Goal: Task Accomplishment & Management: Complete application form

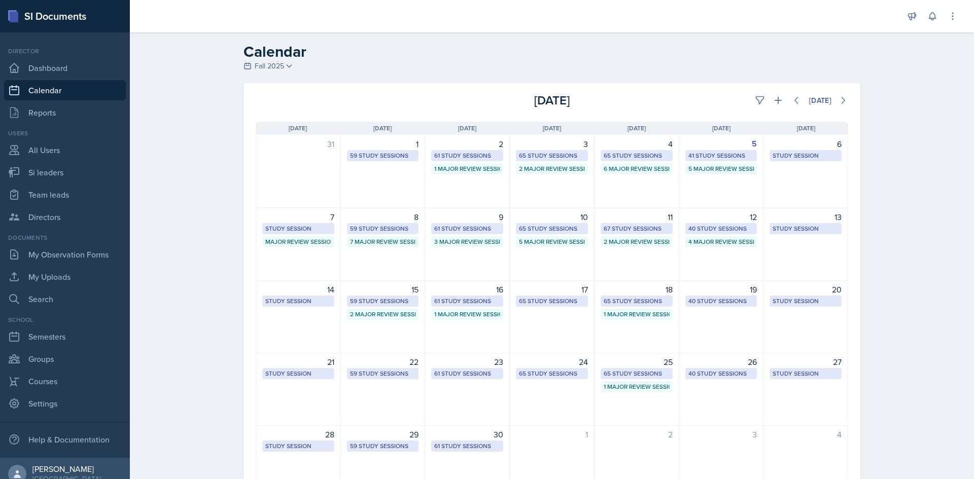
select select "1"
select select "6"
select select "PM"
select select "6"
select select "30"
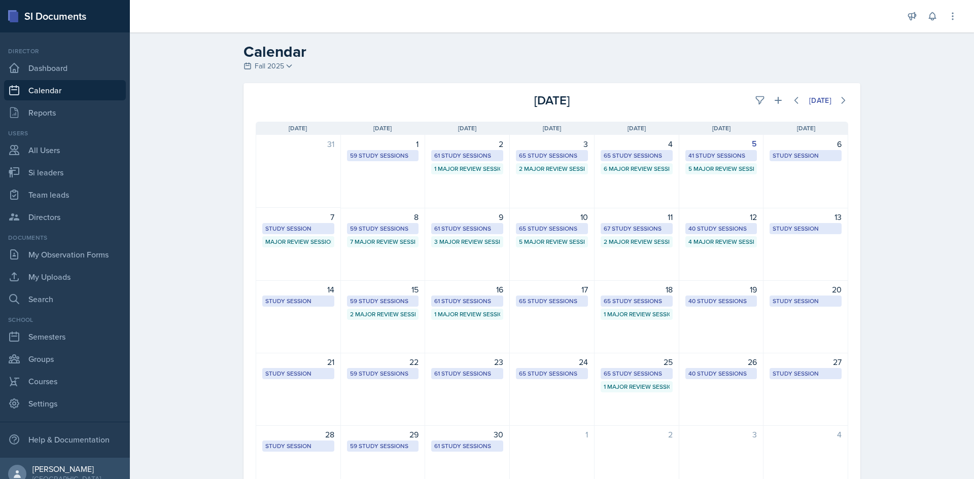
select select "PM"
click at [773, 98] on icon at bounding box center [778, 100] width 10 height 10
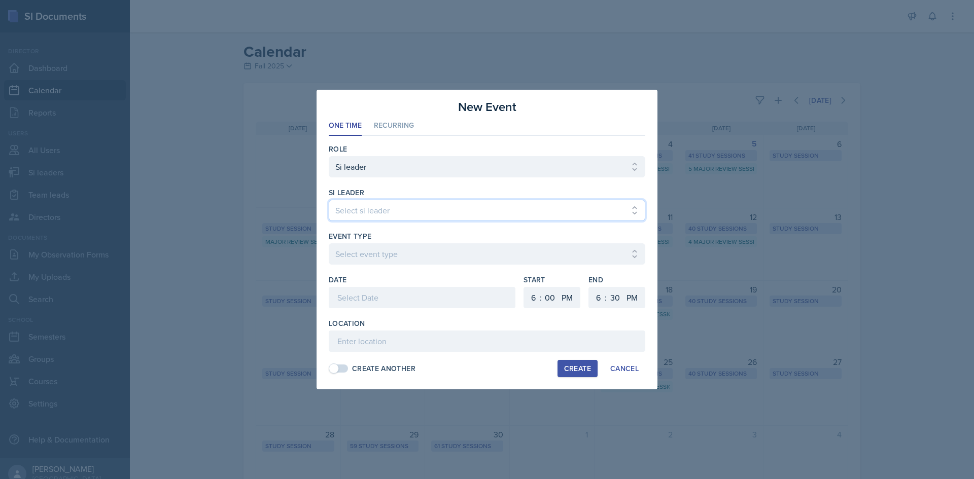
click at [451, 213] on select "Select si leader [PERSON_NAME] [PERSON_NAME] [PERSON_NAME] [PERSON_NAME] [PERSO…" at bounding box center [487, 210] width 317 height 21
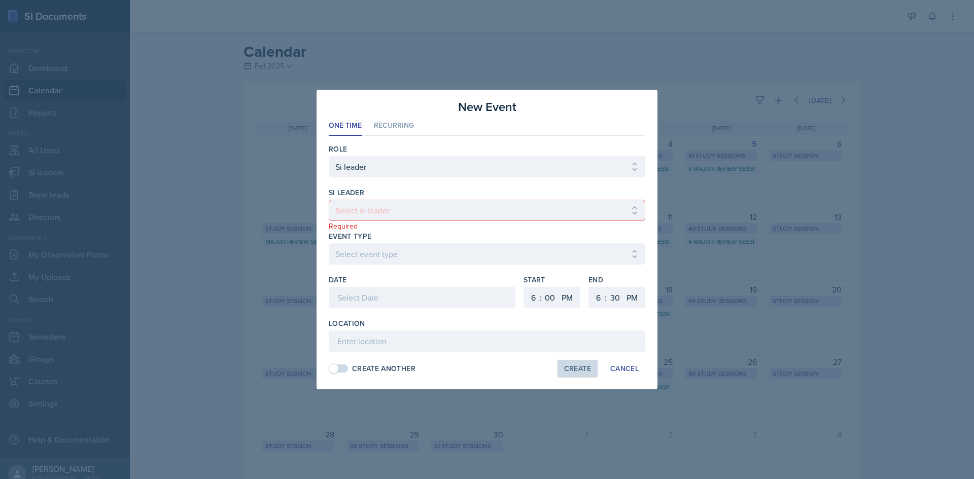
click at [294, 223] on div at bounding box center [487, 239] width 974 height 479
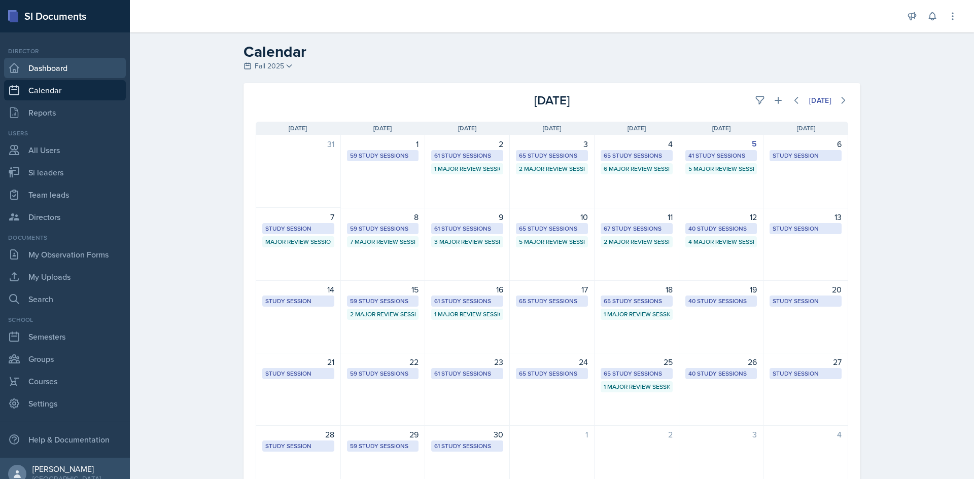
click at [75, 73] on link "Dashboard" at bounding box center [65, 68] width 122 height 20
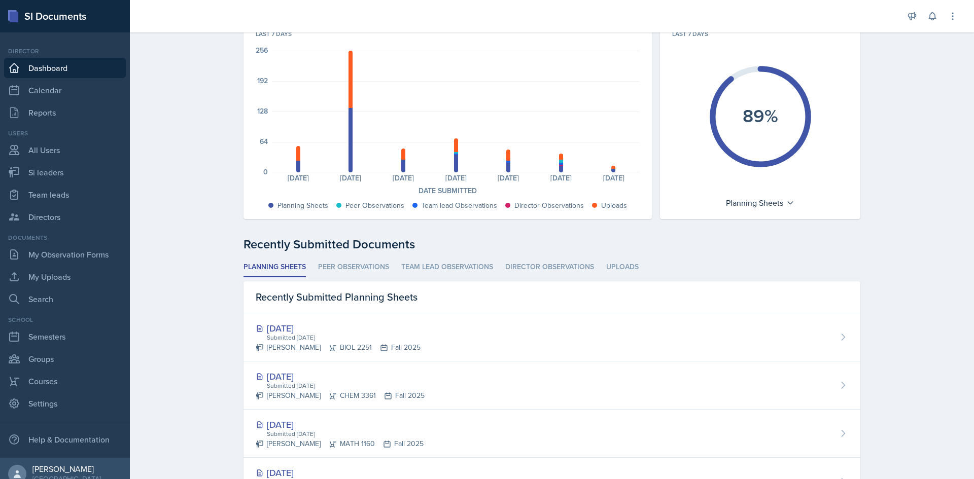
scroll to position [101, 0]
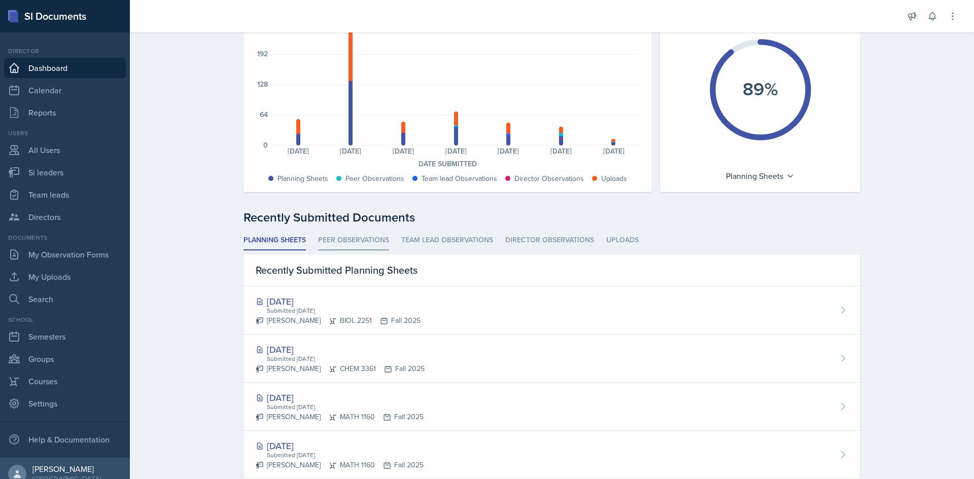
click at [325, 241] on li "Peer Observations" at bounding box center [353, 241] width 71 height 20
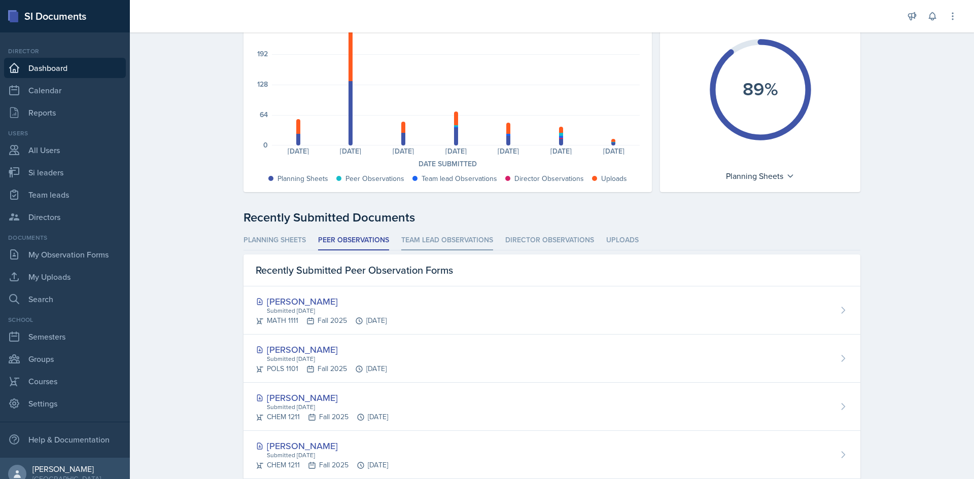
click at [452, 248] on li "Team lead Observations" at bounding box center [447, 241] width 92 height 20
click at [538, 237] on li "Director Observations" at bounding box center [549, 241] width 89 height 20
click at [618, 239] on li "Uploads" at bounding box center [622, 241] width 32 height 20
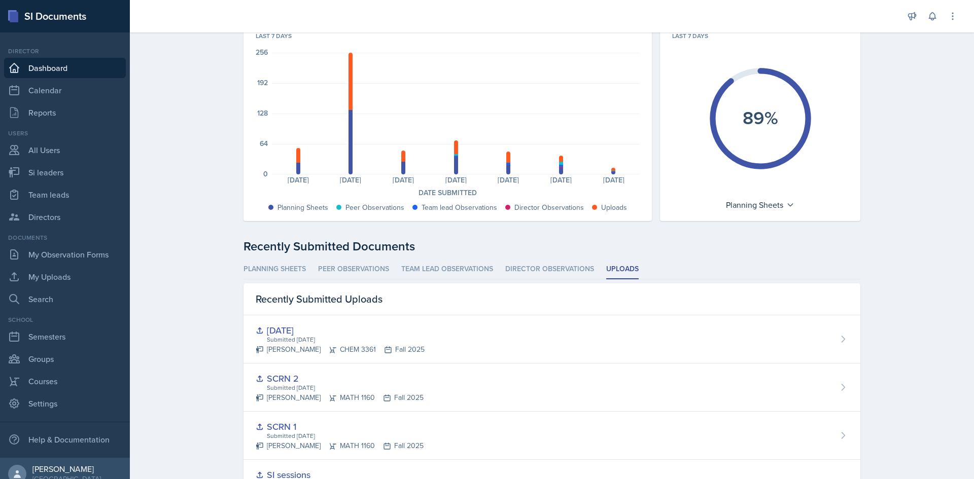
scroll to position [0, 0]
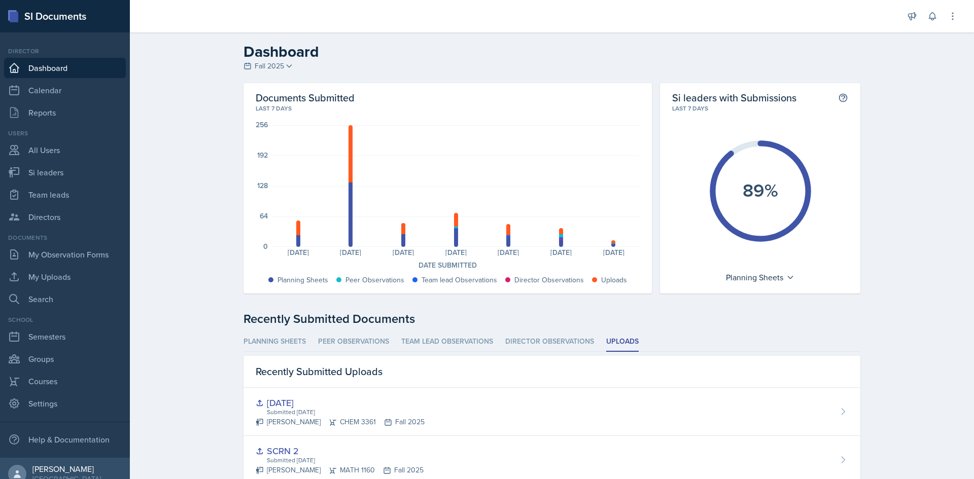
click at [49, 71] on link "Dashboard" at bounding box center [65, 68] width 122 height 20
click at [40, 88] on link "Calendar" at bounding box center [65, 90] width 122 height 20
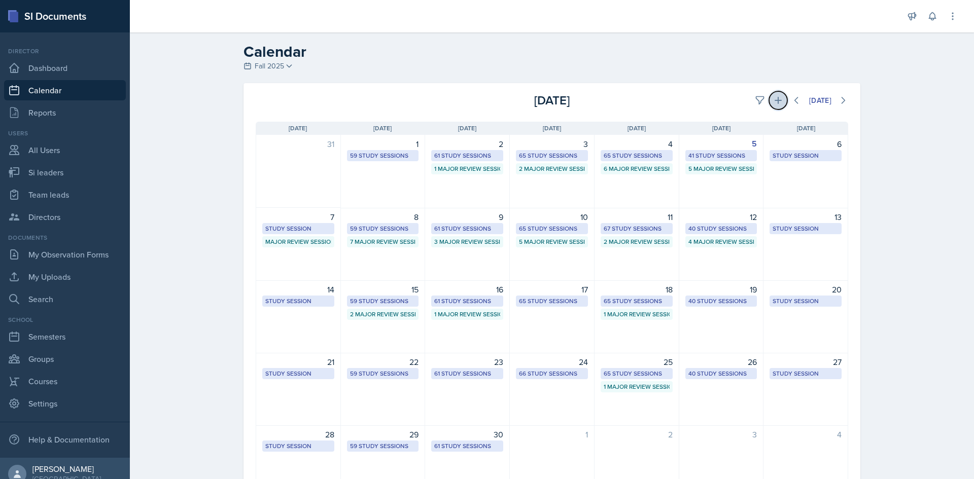
click at [769, 97] on button at bounding box center [778, 100] width 18 height 18
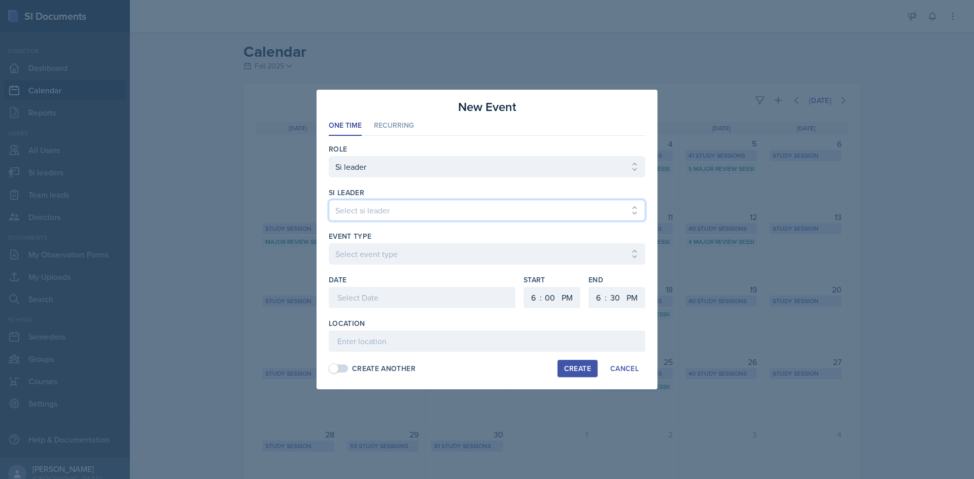
click at [485, 211] on select "Select si leader [PERSON_NAME] [PERSON_NAME] [PERSON_NAME] [PERSON_NAME] [PERSO…" at bounding box center [487, 210] width 317 height 21
select select "49d72e53-4f85-4919-816a-37354622ab04"
click at [329, 200] on select "Select si leader [PERSON_NAME] [PERSON_NAME] [PERSON_NAME] [PERSON_NAME] [PERSO…" at bounding box center [487, 210] width 317 height 21
click at [434, 243] on div "Event Type Select event type Major Review Session Study Session" at bounding box center [487, 253] width 317 height 44
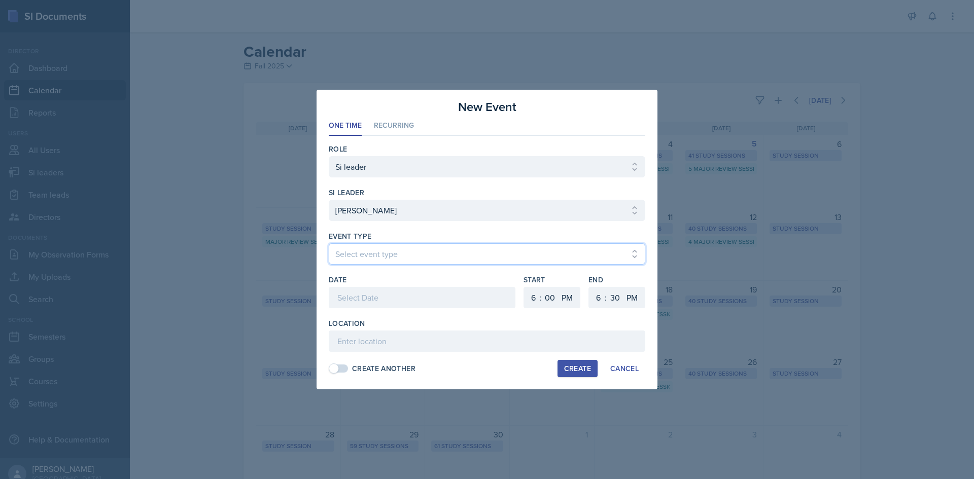
click at [434, 244] on select "Select event type Major Review Session Study Session" at bounding box center [487, 254] width 317 height 21
select select "66bb7cbf-e419-488b-a7ef-f63bc5f9ed04"
click at [329, 244] on select "Select event type Major Review Session Study Session" at bounding box center [487, 254] width 317 height 21
click at [413, 308] on div at bounding box center [422, 297] width 187 height 21
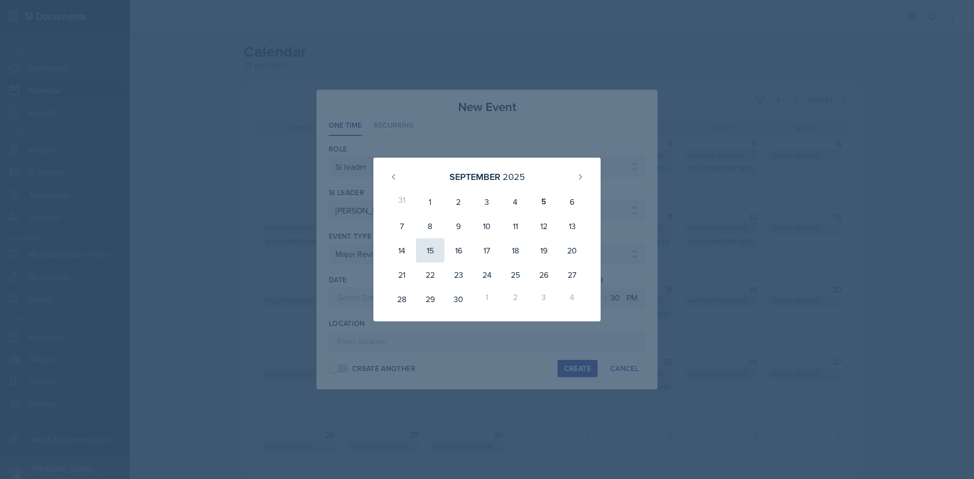
click at [434, 250] on div "15" at bounding box center [430, 250] width 28 height 24
type input "[DATE]"
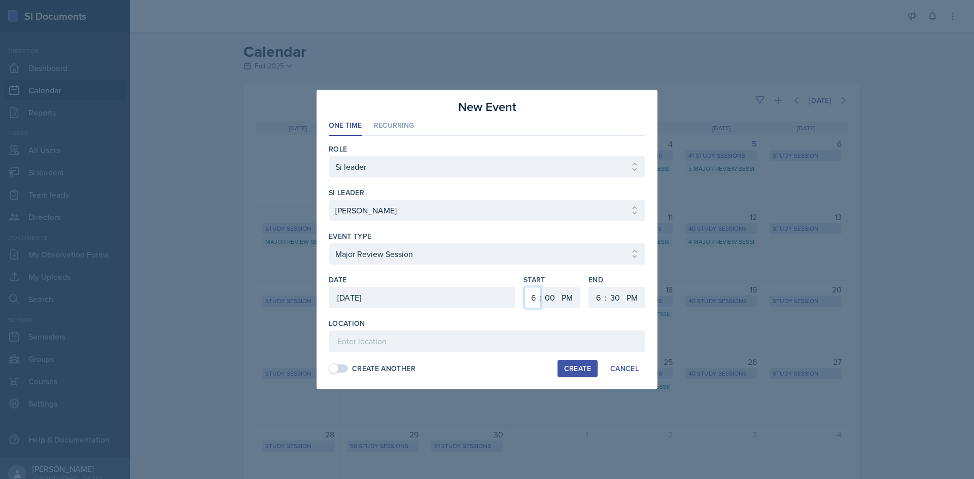
click at [533, 298] on select "1 2 3 4 5 6 7 8 9 10 11 12" at bounding box center [532, 297] width 16 height 21
select select "12"
click at [524, 287] on select "1 2 3 4 5 6 7 8 9 10 11 12" at bounding box center [532, 297] width 16 height 21
click at [597, 296] on select "1 2 3 4 5 6 7 8 9 10 11 12" at bounding box center [597, 297] width 16 height 21
select select "2"
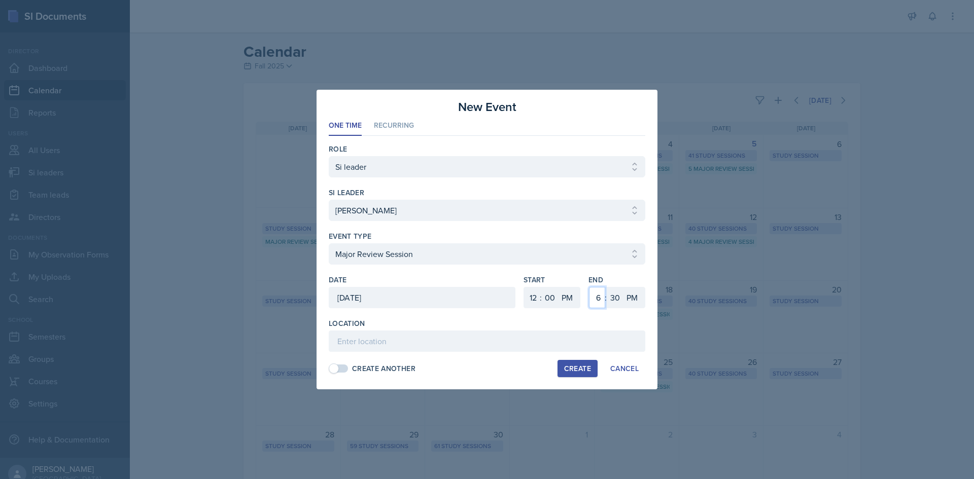
click at [589, 287] on select "1 2 3 4 5 6 7 8 9 10 11 12" at bounding box center [597, 297] width 16 height 21
click at [608, 298] on select "00 05 10 15 20 25 30 35 40 45 50 55" at bounding box center [615, 297] width 16 height 21
select select "0"
click at [607, 287] on select "00 05 10 15 20 25 30 35 40 45 50 55" at bounding box center [615, 297] width 16 height 21
click at [475, 335] on input at bounding box center [487, 341] width 317 height 21
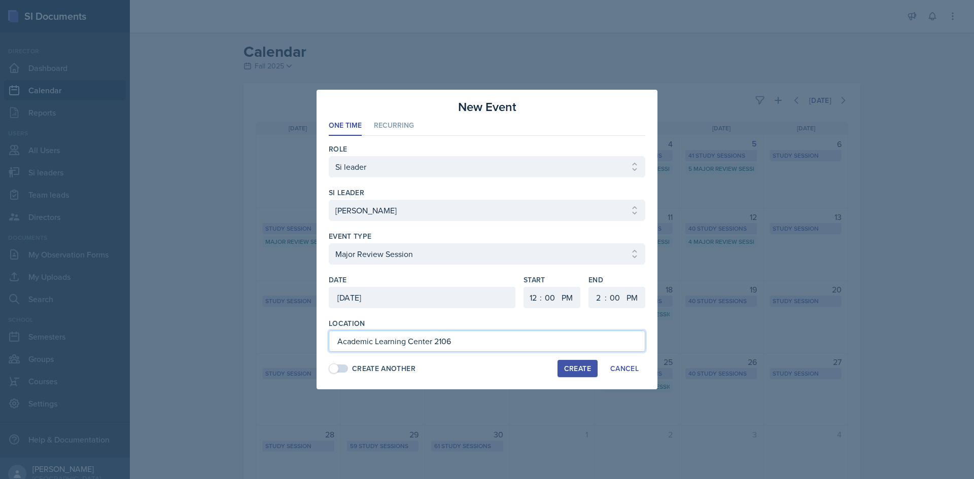
type input "Academic Learning Center 2106"
click at [585, 373] on div "Create" at bounding box center [577, 369] width 27 height 8
select select
select select "6"
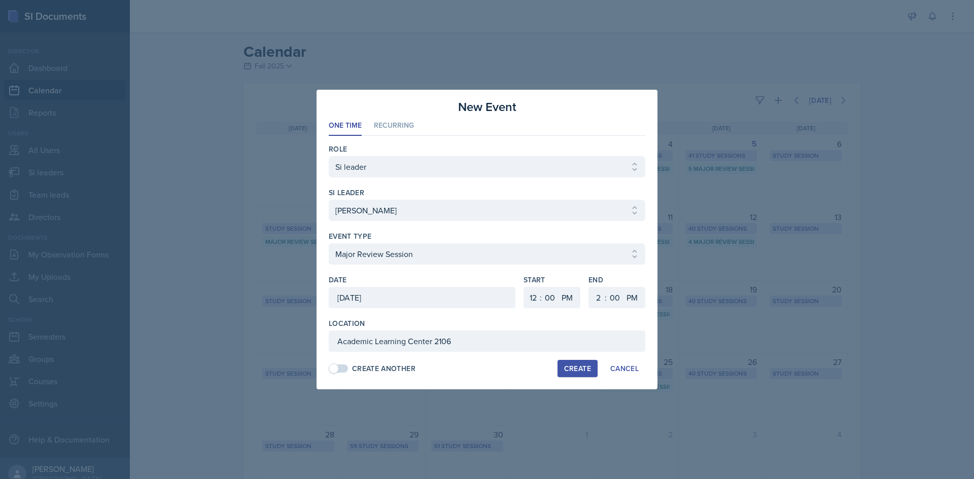
select select "6"
select select "30"
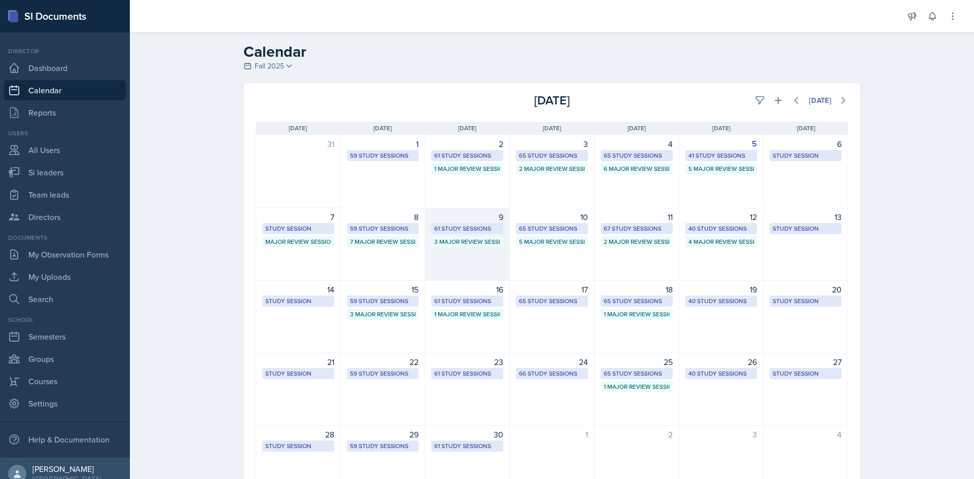
click at [452, 227] on div "61 Study Sessions" at bounding box center [467, 228] width 66 height 9
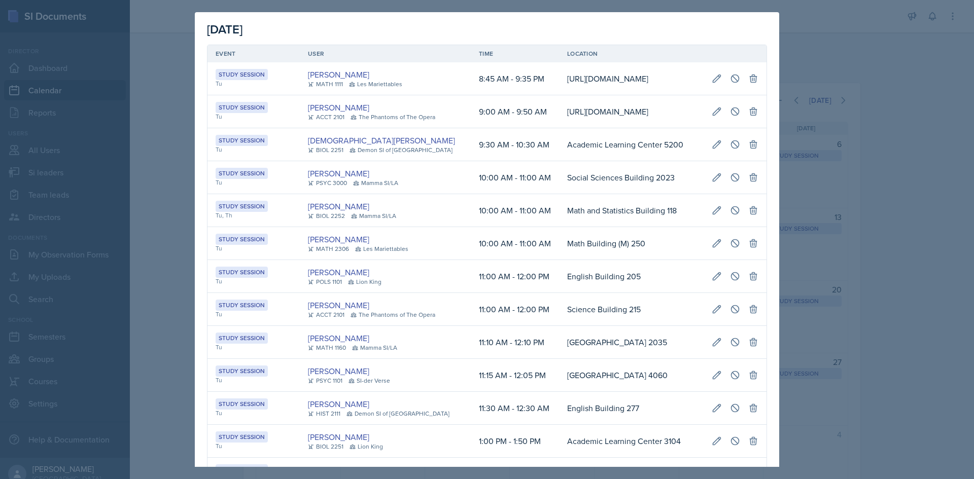
click at [471, 194] on td "10:00 AM - 11:00 AM" at bounding box center [515, 177] width 88 height 33
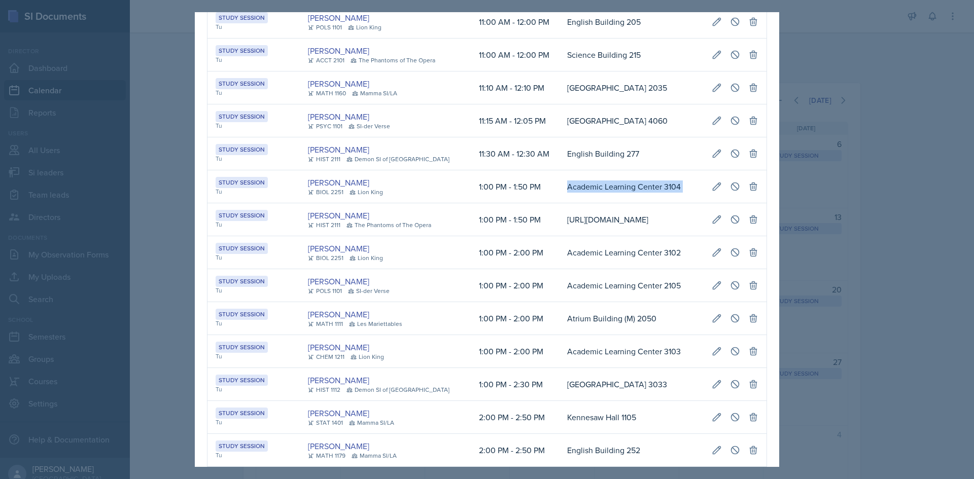
scroll to position [0, 230]
drag, startPoint x: 569, startPoint y: 250, endPoint x: 754, endPoint y: 245, distance: 185.3
click at [754, 203] on tr "Study Session Tu [PERSON_NAME] BIOL 2251 Lion King 1:00 PM - 1:50 PM Academic L…" at bounding box center [487, 186] width 559 height 33
click at [730, 192] on icon at bounding box center [735, 187] width 10 height 10
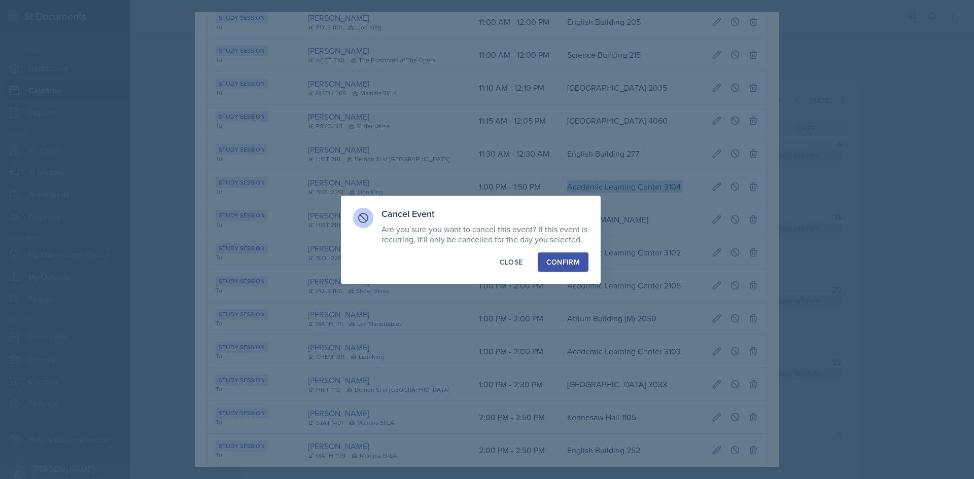
click at [566, 258] on div "Confirm" at bounding box center [562, 262] width 33 height 10
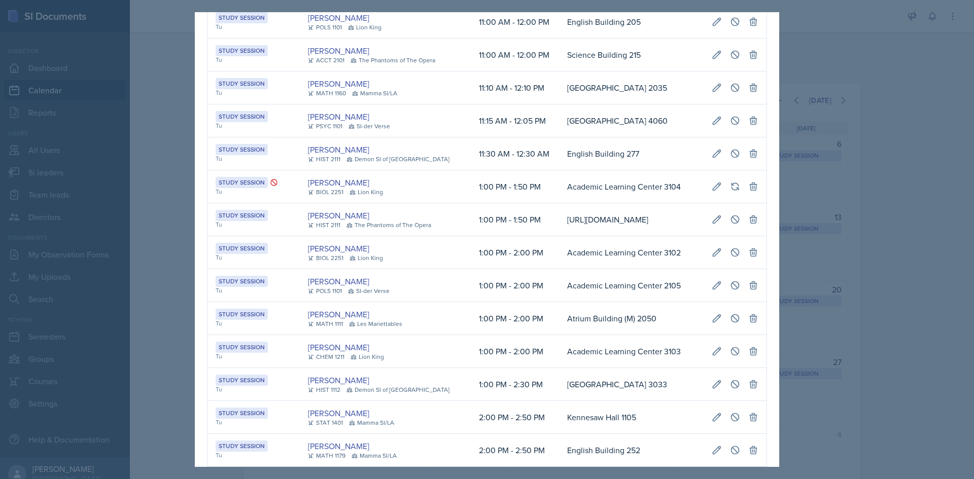
click at [180, 187] on div at bounding box center [487, 239] width 974 height 479
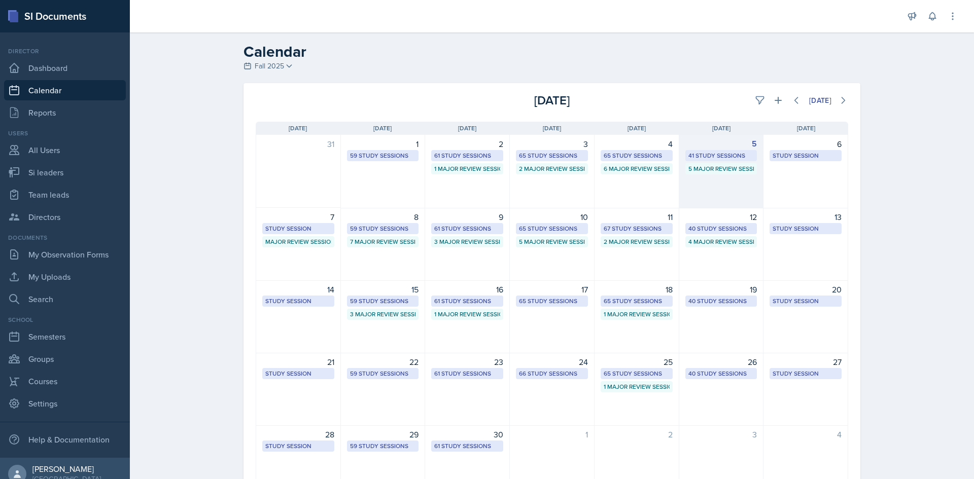
click at [709, 153] on div "41 Study Sessions" at bounding box center [721, 155] width 66 height 9
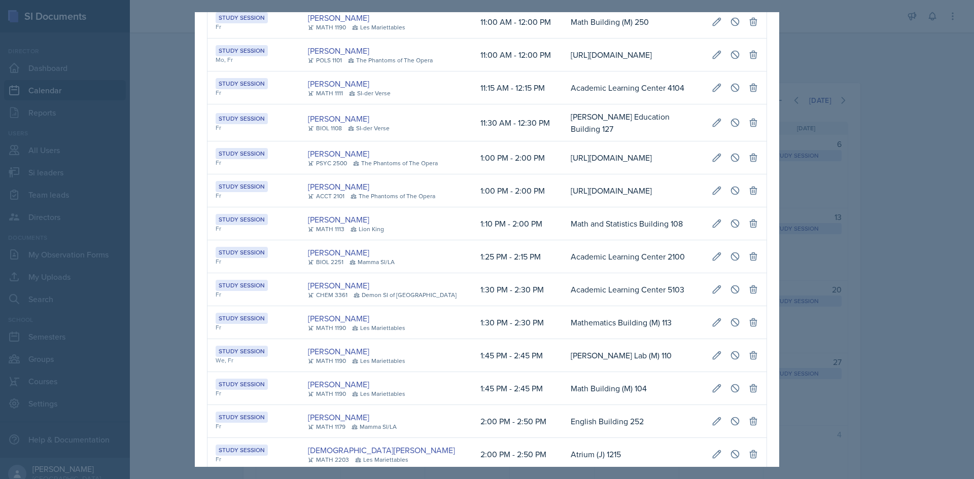
click at [563, 208] on td "[URL][DOMAIN_NAME]" at bounding box center [633, 191] width 141 height 33
drag, startPoint x: 443, startPoint y: 306, endPoint x: 756, endPoint y: 302, distance: 313.1
click at [756, 240] on tr "Study Session Fr [PERSON_NAME] MATH 1113 Lion King 1:10 PM - 2:00 PM Math and S…" at bounding box center [487, 224] width 559 height 33
click at [731, 229] on icon at bounding box center [735, 224] width 10 height 10
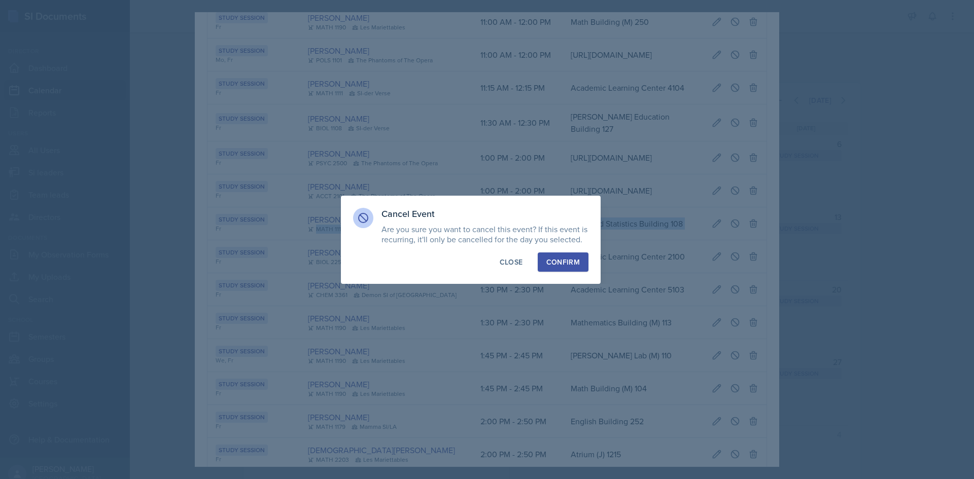
click at [566, 269] on button "Confirm" at bounding box center [563, 262] width 51 height 19
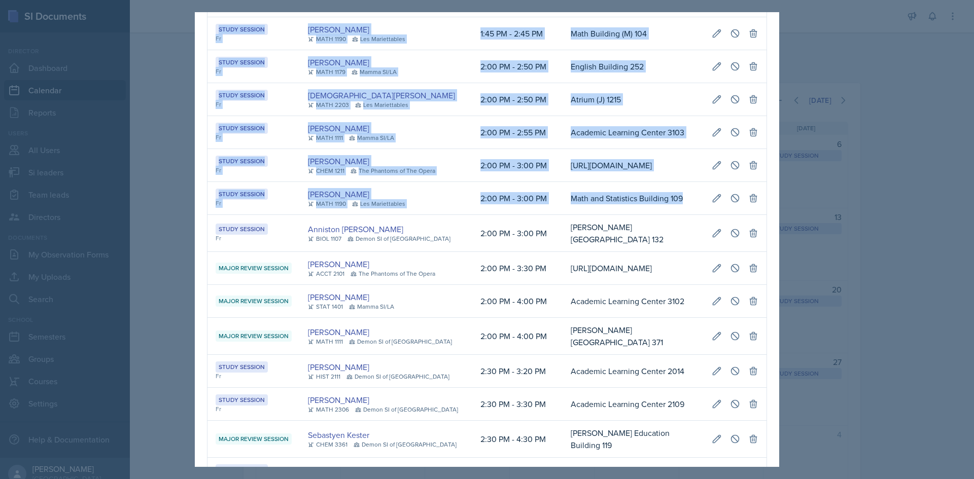
scroll to position [0, 0]
drag, startPoint x: 381, startPoint y: 319, endPoint x: 431, endPoint y: 314, distance: 51.0
click at [431, 215] on tr "Study Session Fr [PERSON_NAME] MATH 1190 [GEOGRAPHIC_DATA] 2:00 PM - 3:00 PM Ma…" at bounding box center [487, 198] width 559 height 33
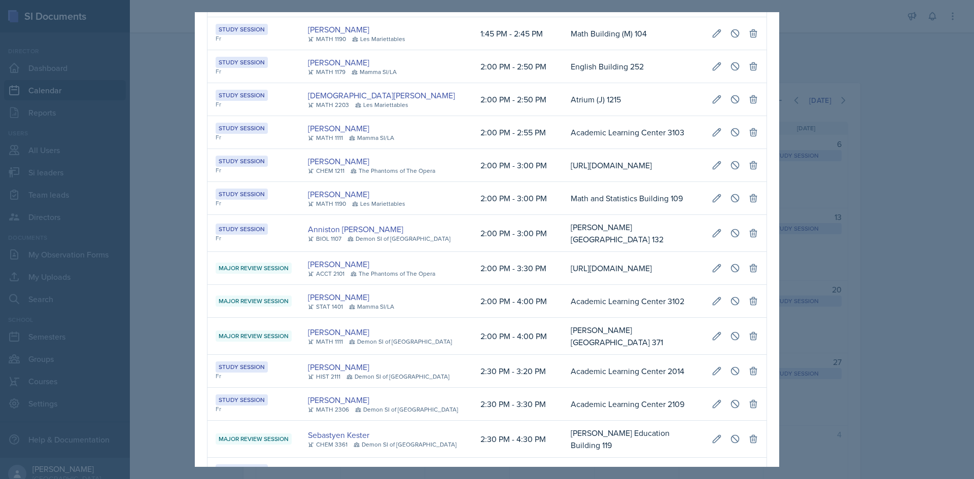
click at [431, 209] on div "[PERSON_NAME] MATH 1190 Les Mariettables" at bounding box center [386, 198] width 156 height 20
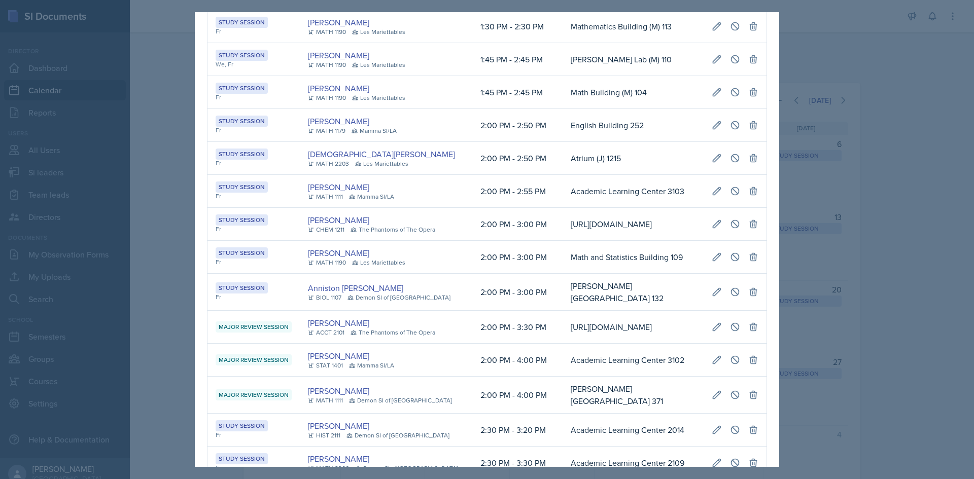
scroll to position [407, 0]
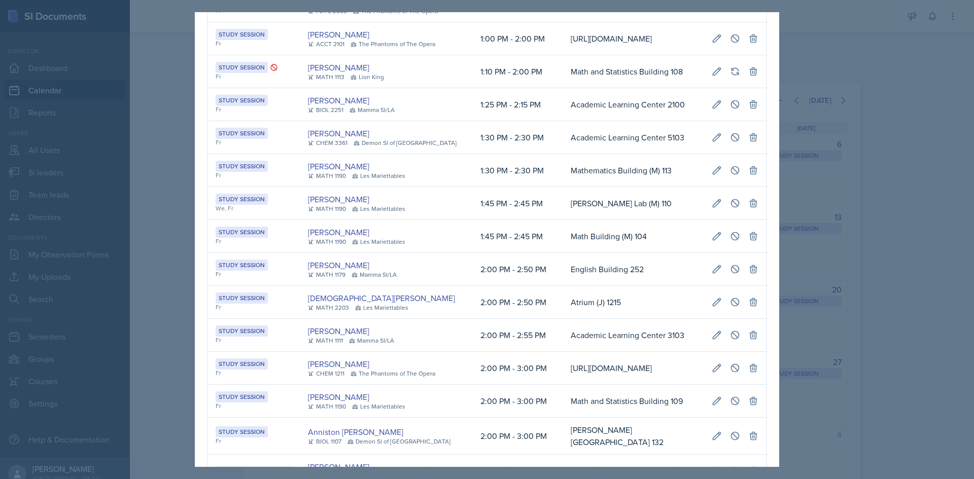
click at [443, 187] on td "[PERSON_NAME] MATH 1190 Les Mariettables" at bounding box center [386, 170] width 172 height 33
drag, startPoint x: 178, startPoint y: 159, endPoint x: 178, endPoint y: 149, distance: 10.1
click at [178, 159] on div at bounding box center [487, 239] width 974 height 479
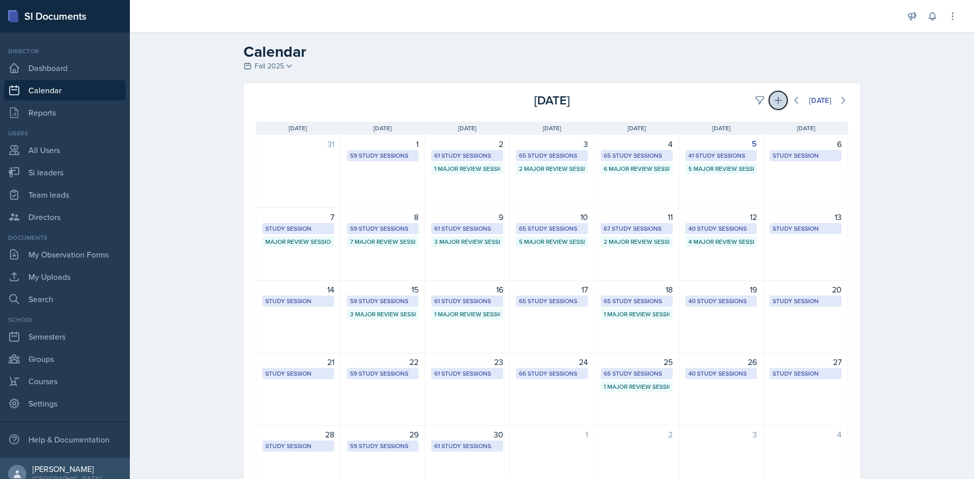
click at [776, 101] on icon at bounding box center [778, 100] width 10 height 10
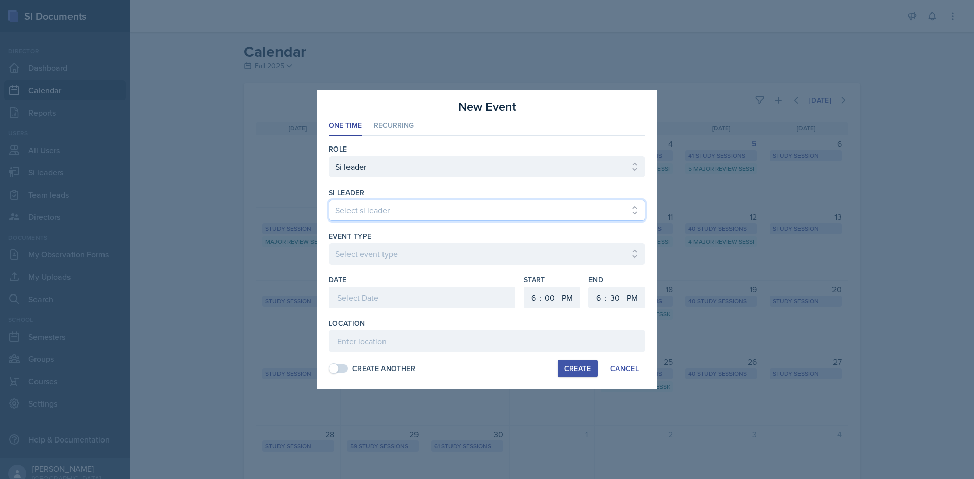
click at [444, 214] on select "Select si leader [PERSON_NAME] [PERSON_NAME] [PERSON_NAME] [PERSON_NAME] [PERSO…" at bounding box center [487, 210] width 317 height 21
select select "34261afc-d1bc-4216-889d-2ed4d784fbe9"
click at [329, 200] on select "Select si leader [PERSON_NAME] [PERSON_NAME] [PERSON_NAME] [PERSON_NAME] [PERSO…" at bounding box center [487, 210] width 317 height 21
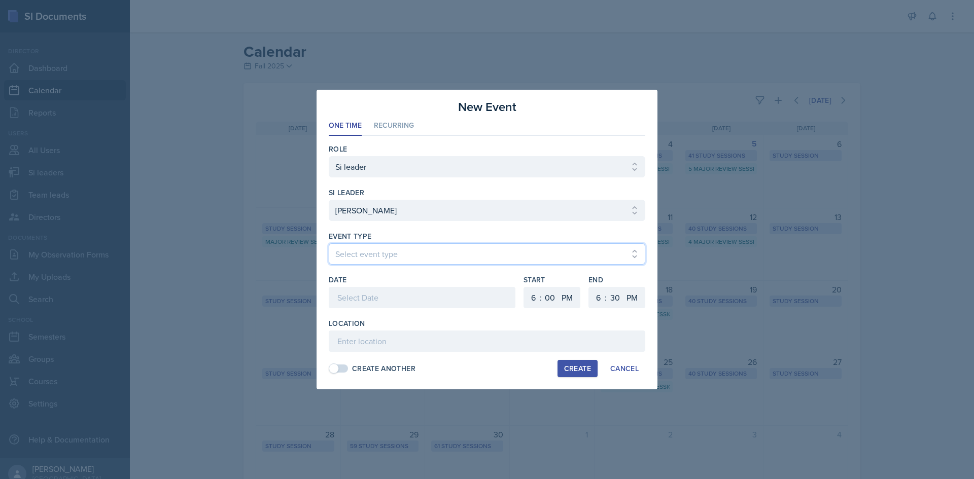
click at [427, 260] on select "Select event type Major Review Session Study Session" at bounding box center [487, 254] width 317 height 21
select select "66bb7cbf-e419-488b-a7ef-f63bc5f9ed04"
click at [329, 244] on select "Select event type Major Review Session Study Session" at bounding box center [487, 254] width 317 height 21
click at [412, 292] on div at bounding box center [422, 297] width 187 height 21
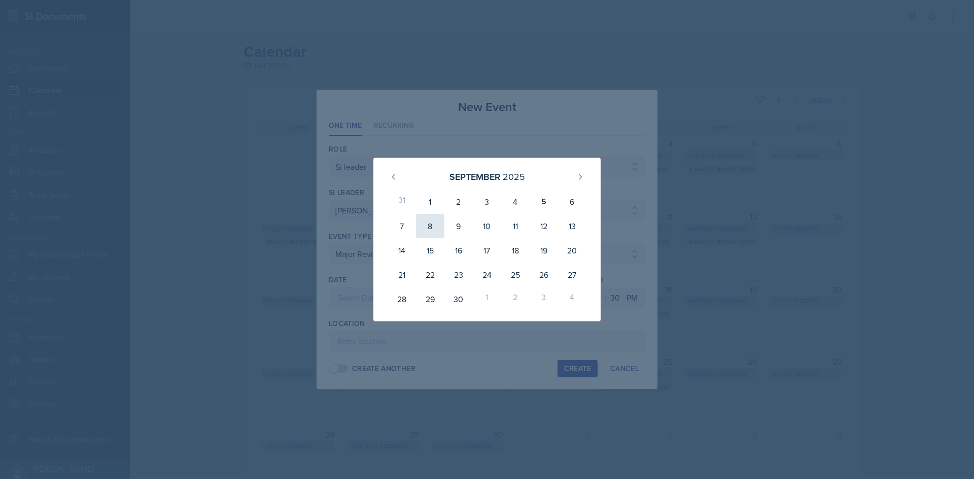
click at [434, 232] on div "8" at bounding box center [430, 226] width 28 height 24
type input "[DATE]"
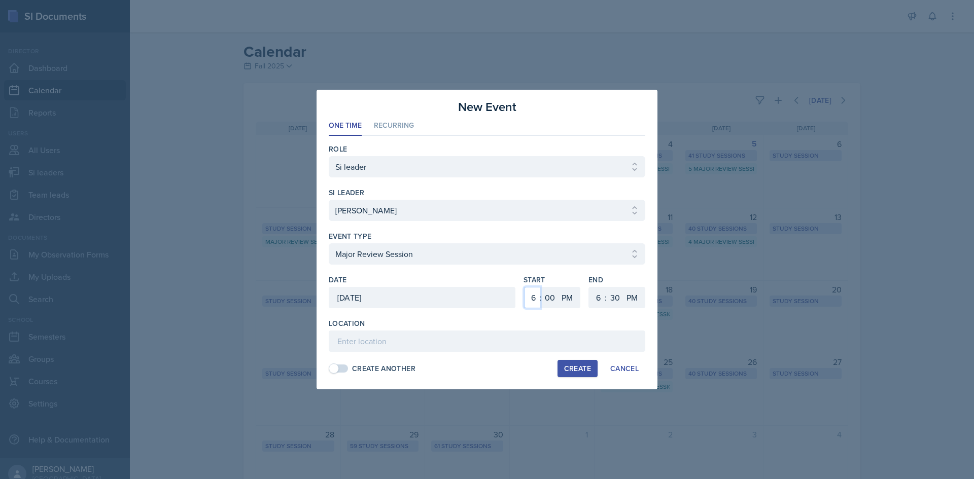
click at [532, 292] on select "1 2 3 4 5 6 7 8 9 10 11 12" at bounding box center [532, 297] width 16 height 21
click at [524, 287] on select "1 2 3 4 5 6 7 8 9 10 11 12" at bounding box center [532, 297] width 16 height 21
drag, startPoint x: 532, startPoint y: 293, endPoint x: 532, endPoint y: 287, distance: 6.1
click at [532, 293] on select "1 2 3 4 5 6 7 8 9 10 11 12" at bounding box center [532, 297] width 16 height 21
select select "2"
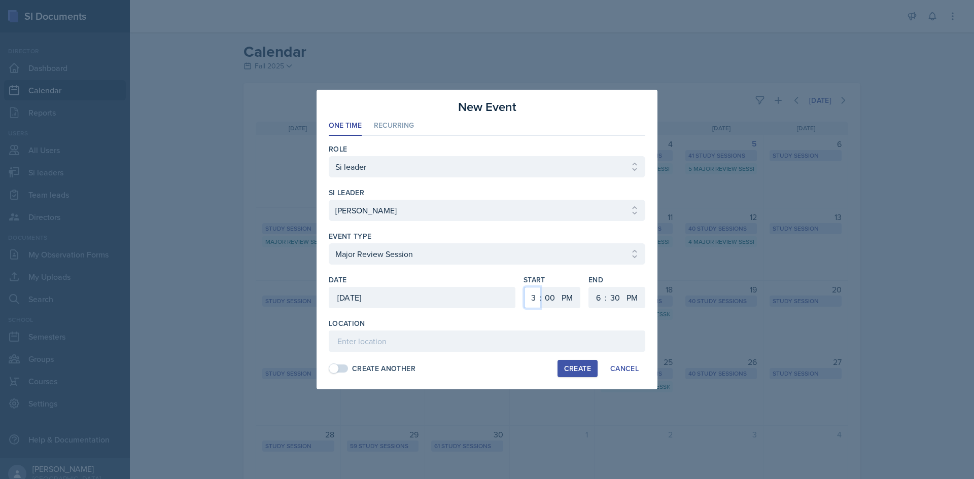
click at [524, 287] on select "1 2 3 4 5 6 7 8 9 10 11 12" at bounding box center [532, 297] width 16 height 21
click at [548, 289] on select "00 05 10 15 20 25 30 35 40 45 50 55" at bounding box center [550, 297] width 16 height 21
select select "30"
click at [542, 287] on select "00 05 10 15 20 25 30 35 40 45 50 55" at bounding box center [550, 297] width 16 height 21
click at [598, 294] on select "1 2 3 4 5 6 7 8 9 10 11 12" at bounding box center [597, 297] width 16 height 21
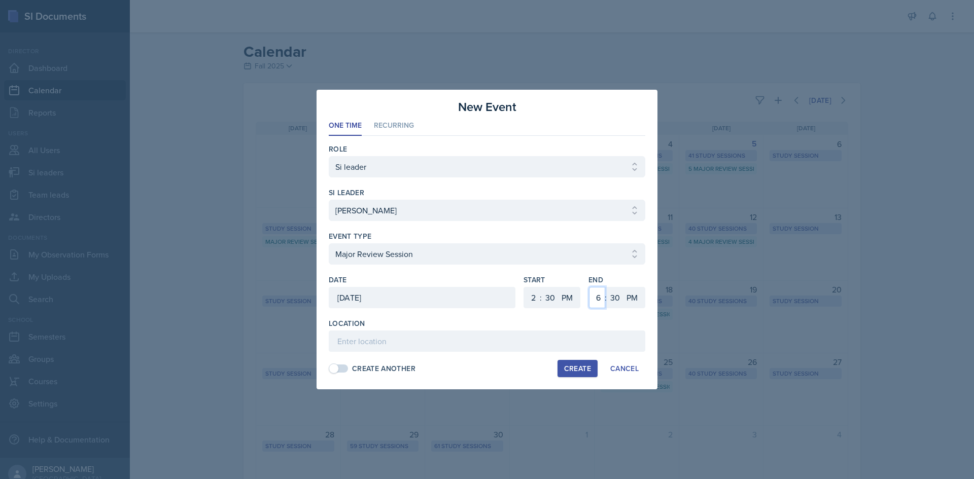
select select "4"
click at [589, 287] on select "1 2 3 4 5 6 7 8 9 10 11 12" at bounding box center [597, 297] width 16 height 21
drag, startPoint x: 613, startPoint y: 297, endPoint x: 613, endPoint y: 290, distance: 7.1
click at [613, 297] on select "00 05 10 15 20 25 30 35 40 45 50 55" at bounding box center [615, 297] width 16 height 21
select select "0"
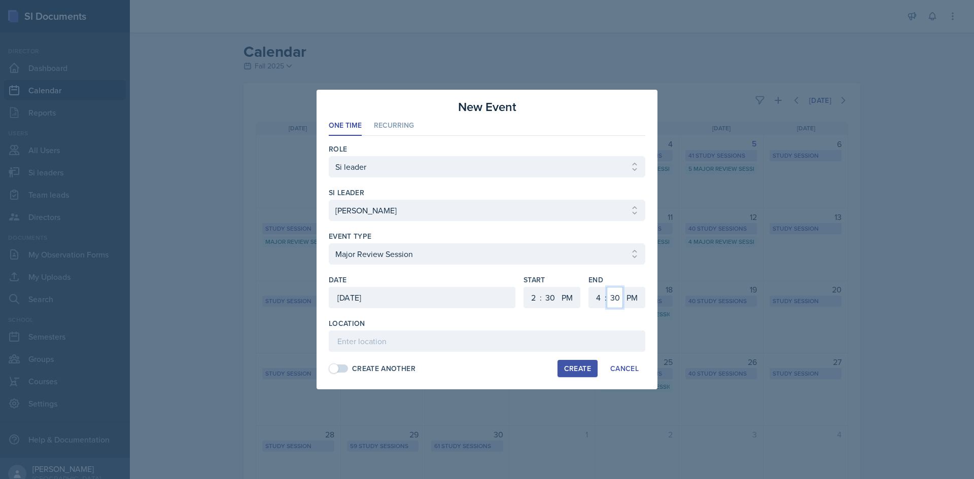
click at [607, 287] on select "00 05 10 15 20 25 30 35 40 45 50 55" at bounding box center [615, 297] width 16 height 21
click at [469, 341] on input at bounding box center [487, 341] width 317 height 21
click at [384, 341] on input "[PERSON_NAME] Edcation Building 221" at bounding box center [487, 341] width 317 height 21
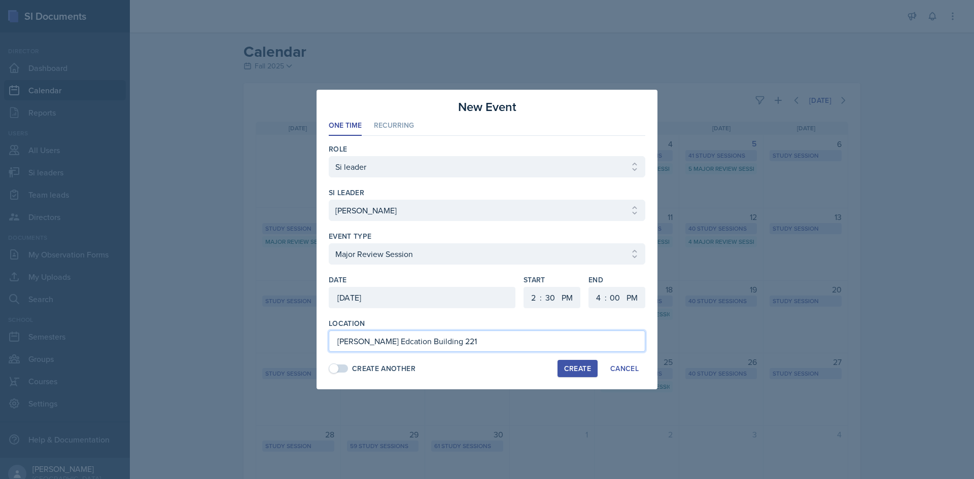
click at [384, 341] on input "[PERSON_NAME] Edcation Building 221" at bounding box center [487, 341] width 317 height 21
type input "[PERSON_NAME][GEOGRAPHIC_DATA] 221"
click at [571, 365] on div "Create" at bounding box center [577, 369] width 27 height 8
select select
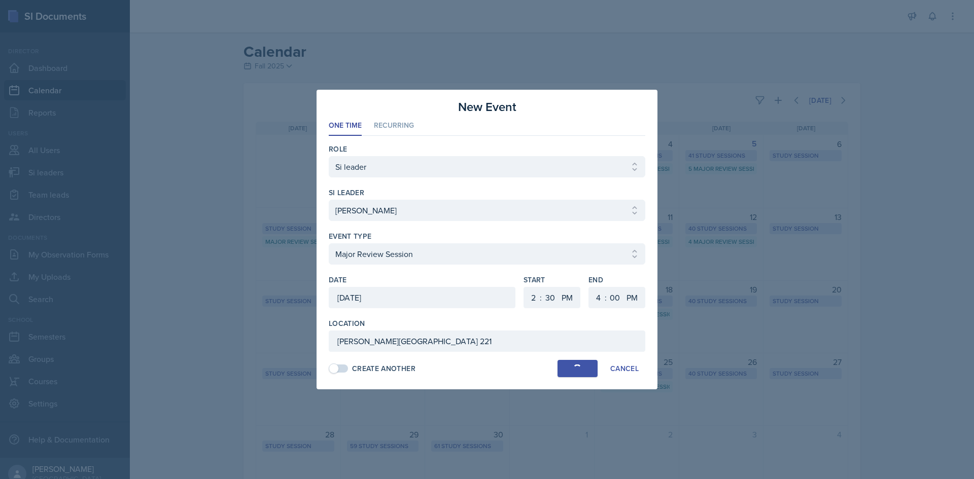
select select
select select "6"
select select "0"
select select "6"
select select "30"
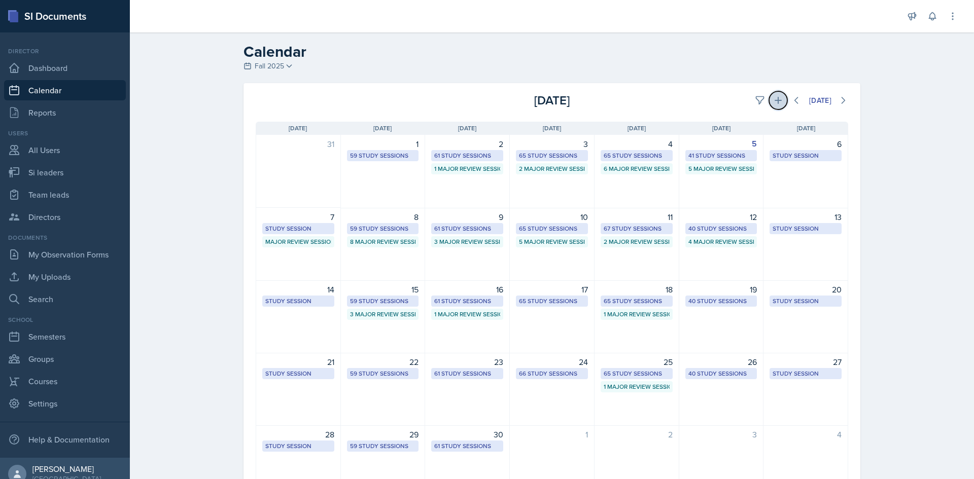
click at [777, 100] on icon at bounding box center [778, 100] width 10 height 10
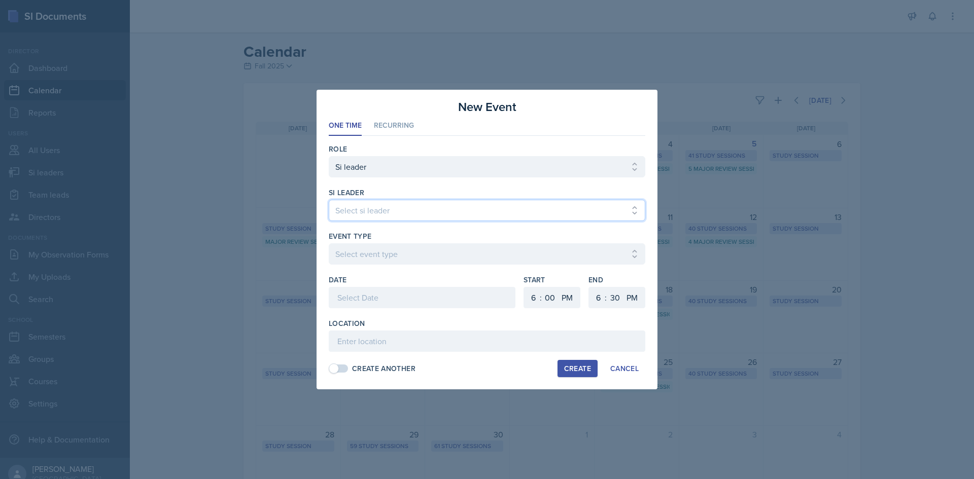
click at [447, 204] on select "Select si leader [PERSON_NAME] [PERSON_NAME] [PERSON_NAME] [PERSON_NAME] [PERSO…" at bounding box center [487, 210] width 317 height 21
select select "313e3cad-ba6f-4b5e-88d4-2bfbef329720"
click at [329, 200] on select "Select si leader [PERSON_NAME] [PERSON_NAME] [PERSON_NAME] [PERSON_NAME] [PERSO…" at bounding box center [487, 210] width 317 height 21
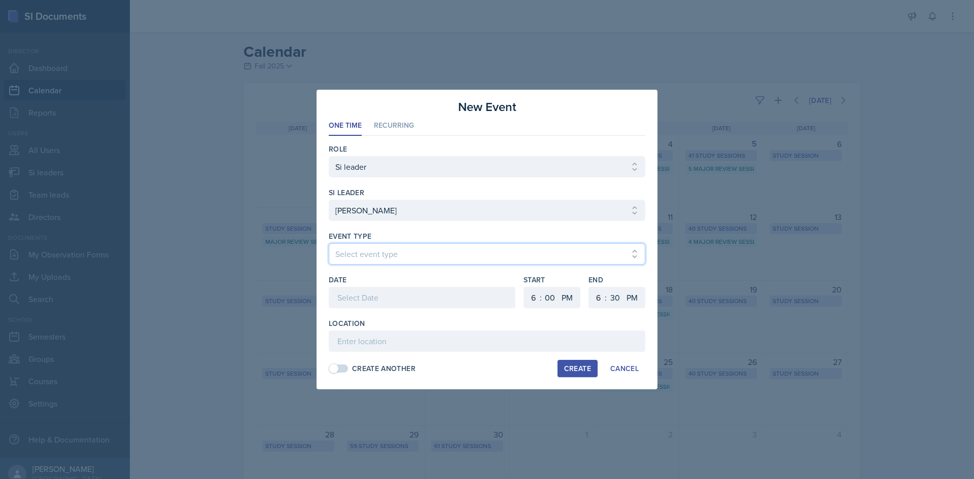
click at [469, 262] on select "Select event type Major Review Session Study Session" at bounding box center [487, 254] width 317 height 21
select select "66bb7cbf-e419-488b-a7ef-f63bc5f9ed04"
click at [329, 244] on select "Select event type Major Review Session Study Session" at bounding box center [487, 254] width 317 height 21
click at [419, 295] on div at bounding box center [422, 297] width 187 height 21
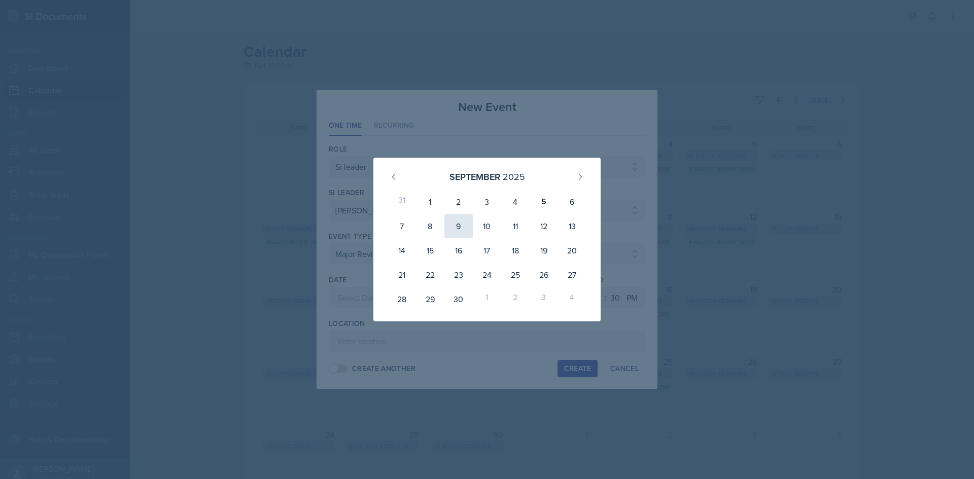
click at [464, 230] on div "9" at bounding box center [458, 226] width 28 height 24
type input "[DATE]"
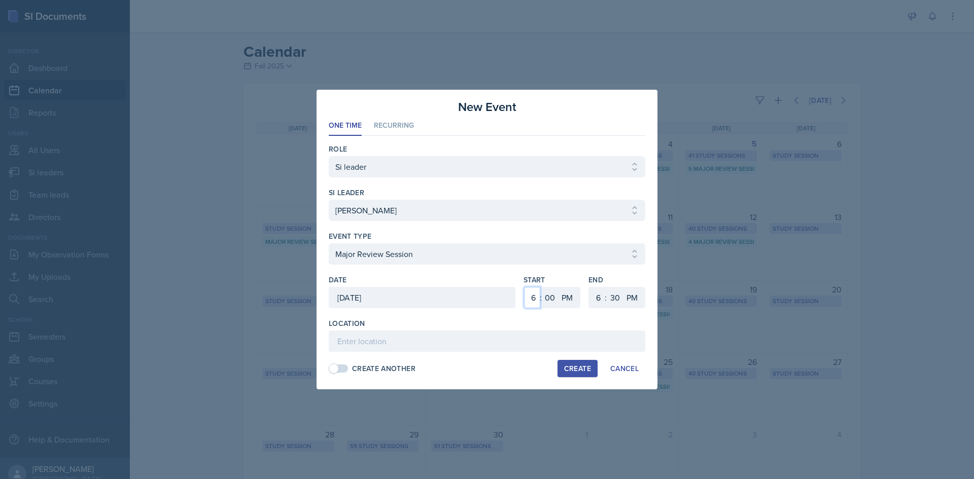
click at [535, 297] on select "1 2 3 4 5 6 7 8 9 10 11 12" at bounding box center [532, 297] width 16 height 21
select select "5"
click at [524, 287] on select "1 2 3 4 5 6 7 8 9 10 11 12" at bounding box center [532, 297] width 16 height 21
click at [600, 301] on select "1 2 3 4 5 6 7 8 9 10 11 12" at bounding box center [597, 297] width 16 height 21
select select "7"
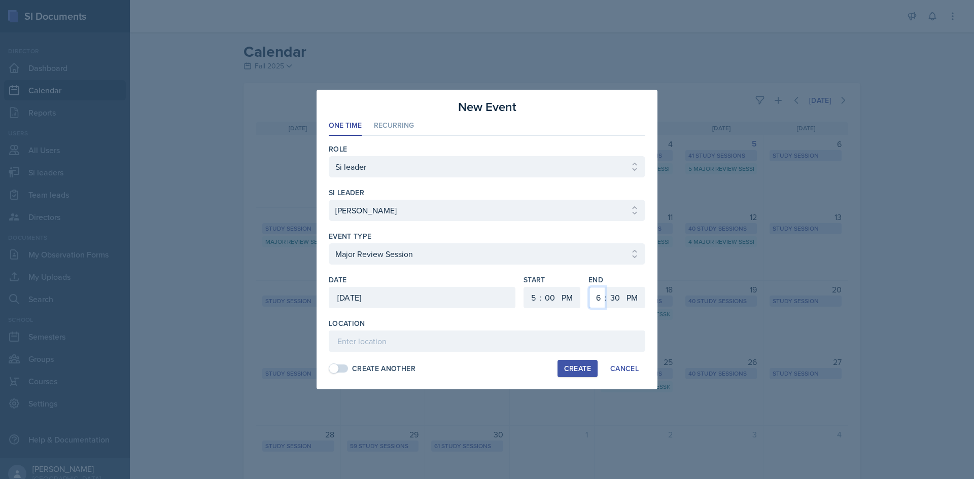
click at [589, 287] on select "1 2 3 4 5 6 7 8 9 10 11 12" at bounding box center [597, 297] width 16 height 21
click at [609, 301] on select "00 05 10 15 20 25 30 35 40 45 50 55" at bounding box center [615, 297] width 16 height 21
select select "0"
click at [607, 287] on select "00 05 10 15 20 25 30 35 40 45 50 55" at bounding box center [615, 297] width 16 height 21
click at [472, 344] on input at bounding box center [487, 341] width 317 height 21
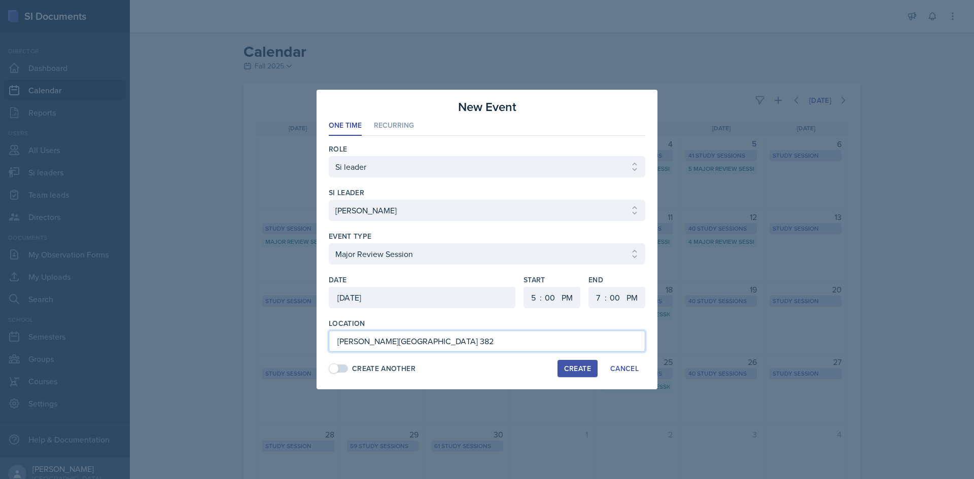
type input "[PERSON_NAME][GEOGRAPHIC_DATA] 382"
click at [575, 366] on div "Create" at bounding box center [577, 369] width 27 height 8
select select
select select "6"
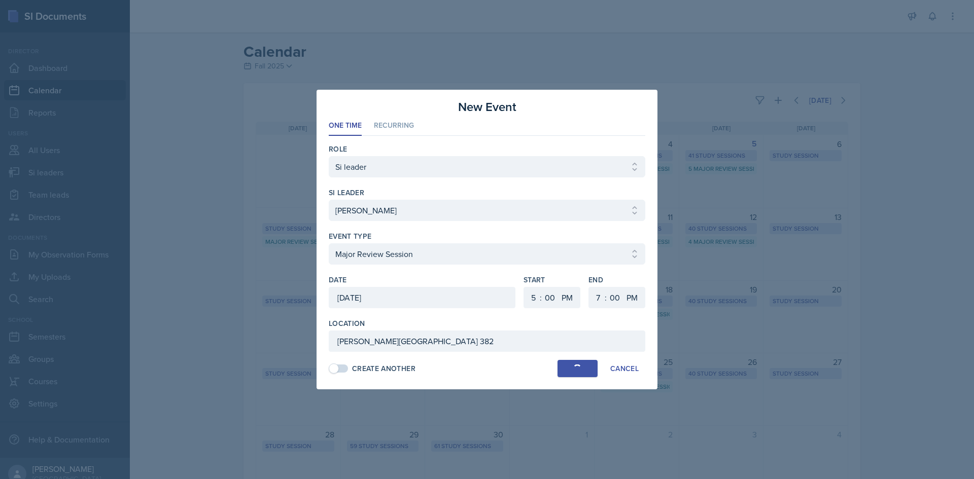
select select "6"
select select "30"
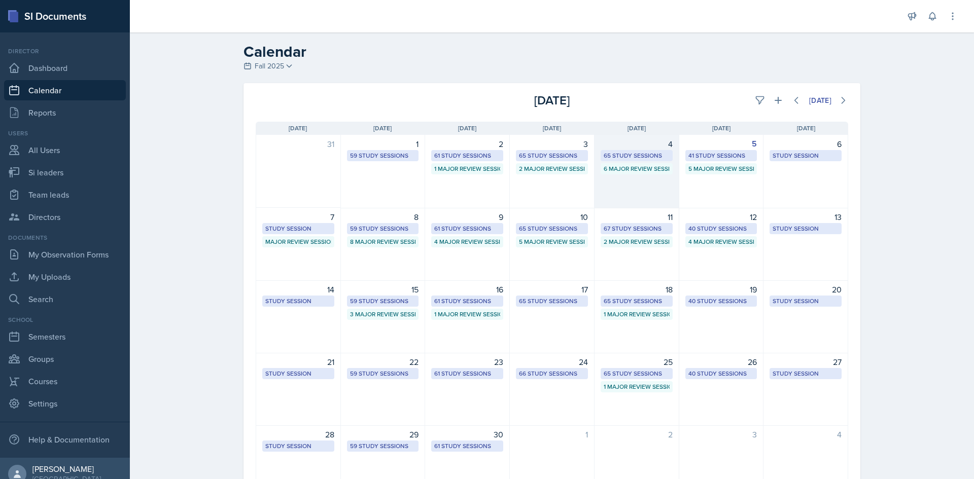
click at [653, 156] on div "65 Study Sessions" at bounding box center [637, 155] width 66 height 9
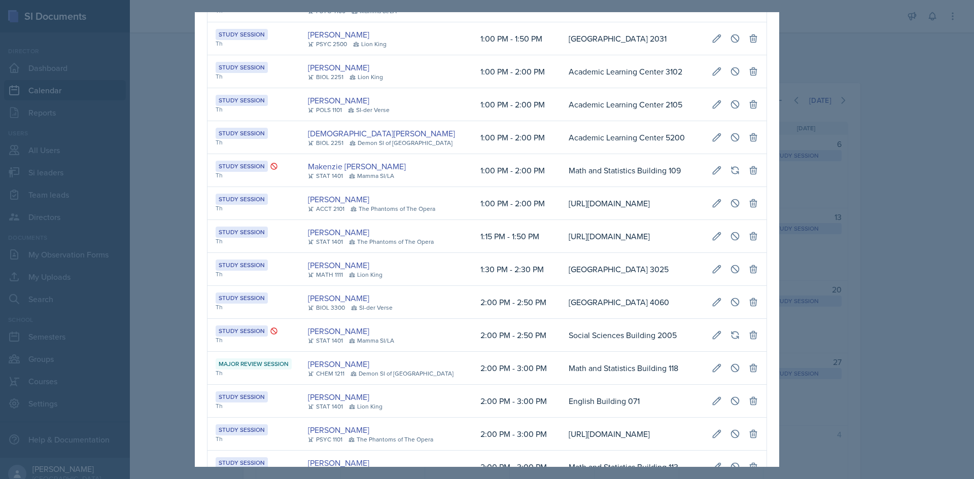
click at [439, 251] on td "[PERSON_NAME] STAT 1401 The Phantoms of The Opera" at bounding box center [386, 236] width 172 height 33
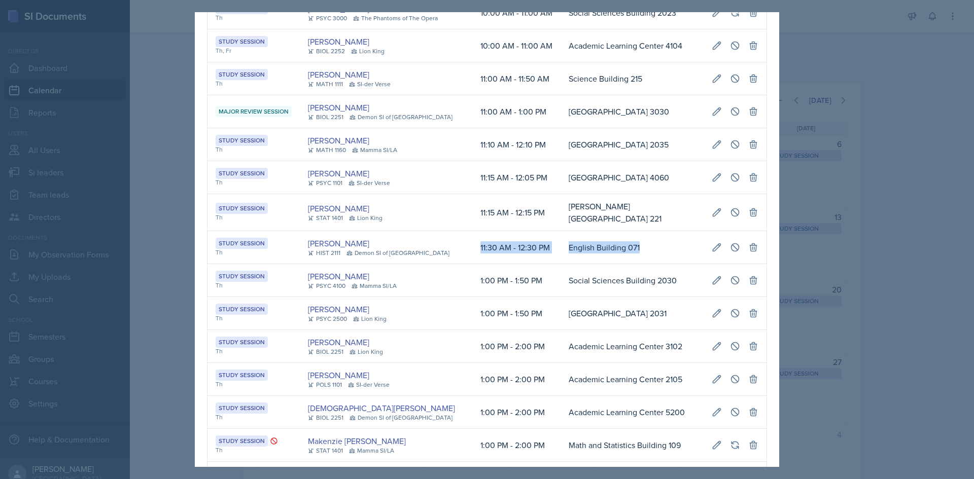
scroll to position [0, 570]
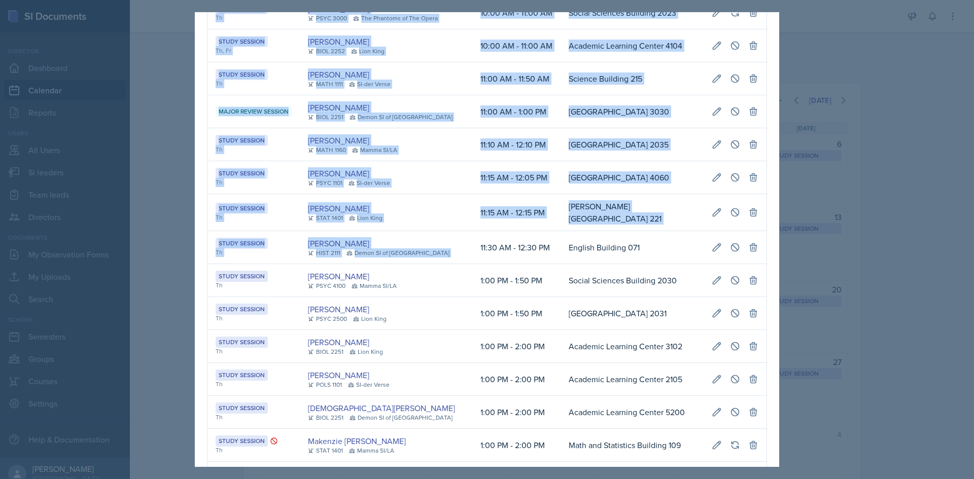
drag, startPoint x: 454, startPoint y: 248, endPoint x: 760, endPoint y: 246, distance: 306.4
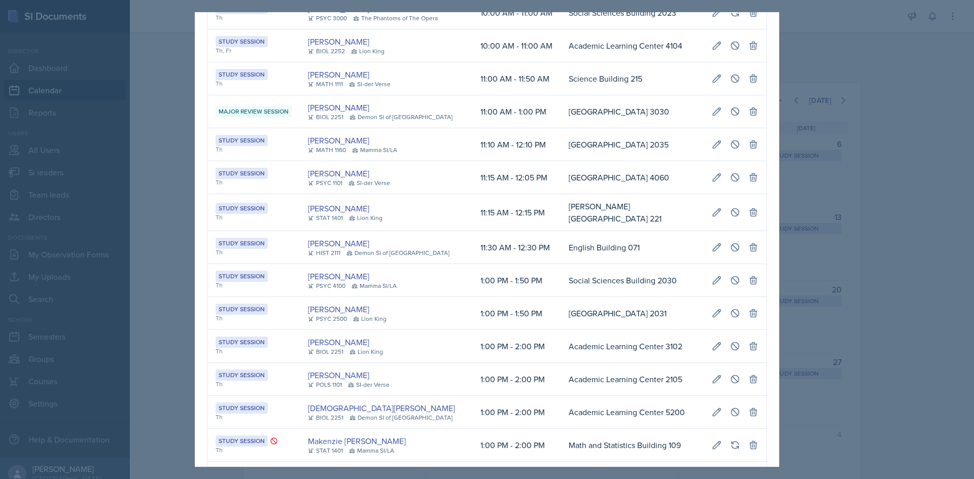
click at [52, 128] on div at bounding box center [487, 239] width 974 height 479
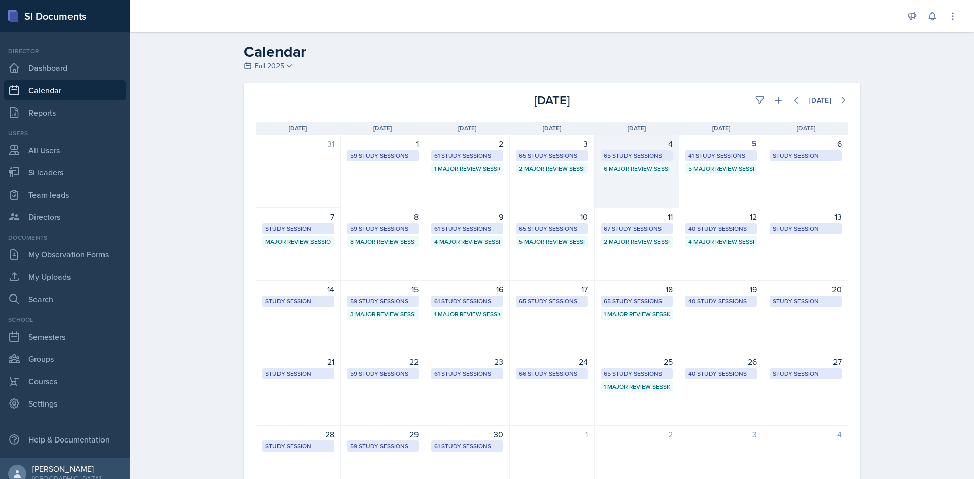
click at [619, 163] on div "4 65 Study Sessions 6 Major Review Sessions" at bounding box center [637, 172] width 85 height 74
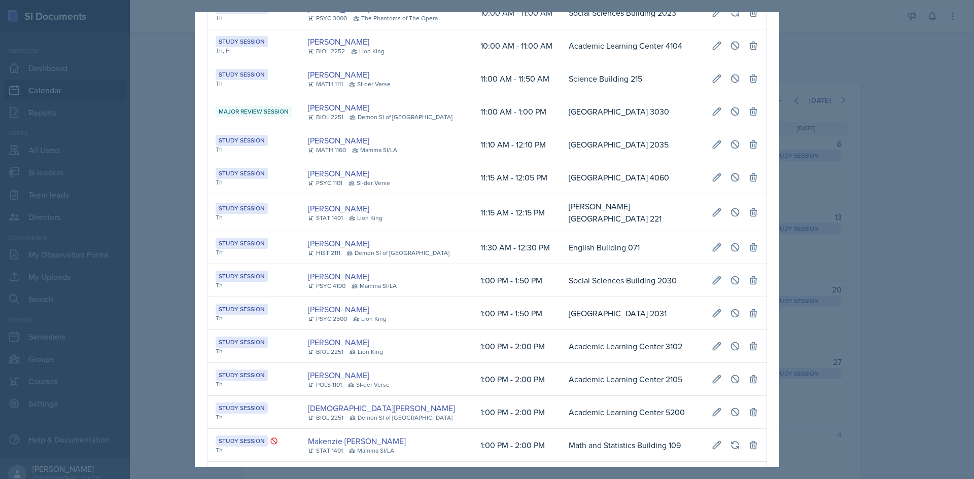
click at [620, 157] on td "[GEOGRAPHIC_DATA] 2035" at bounding box center [632, 144] width 143 height 33
click at [569, 158] on td "[GEOGRAPHIC_DATA] 2035" at bounding box center [632, 144] width 143 height 33
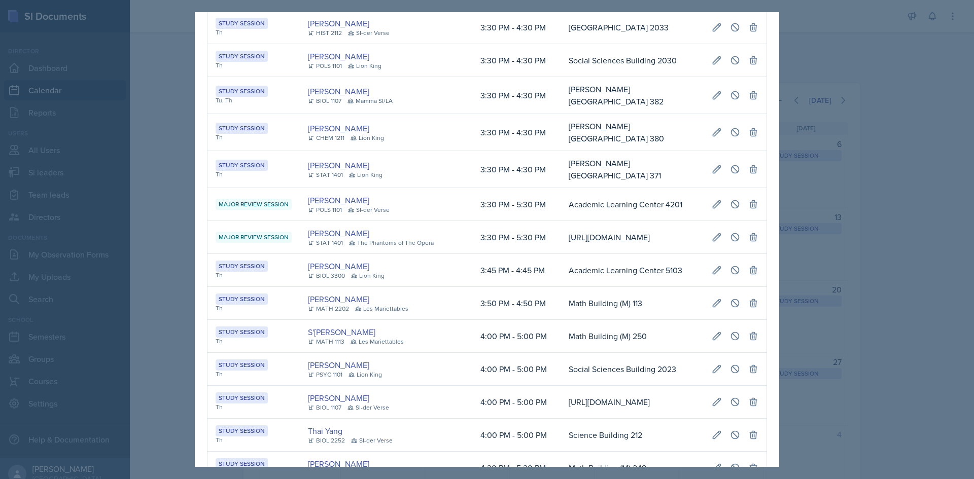
click at [170, 149] on div at bounding box center [487, 239] width 974 height 479
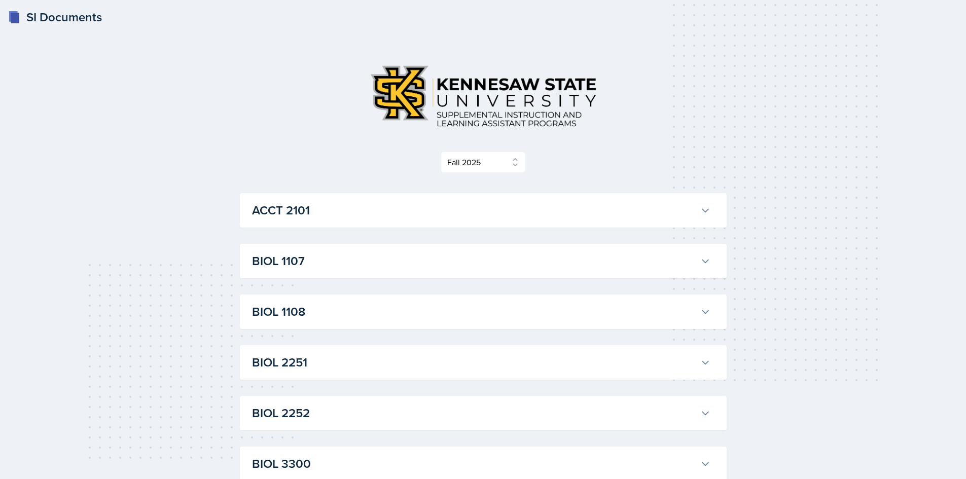
select select "2bed604d-1099-4043-b1bc-2365e8740244"
